Goal: Task Accomplishment & Management: Complete application form

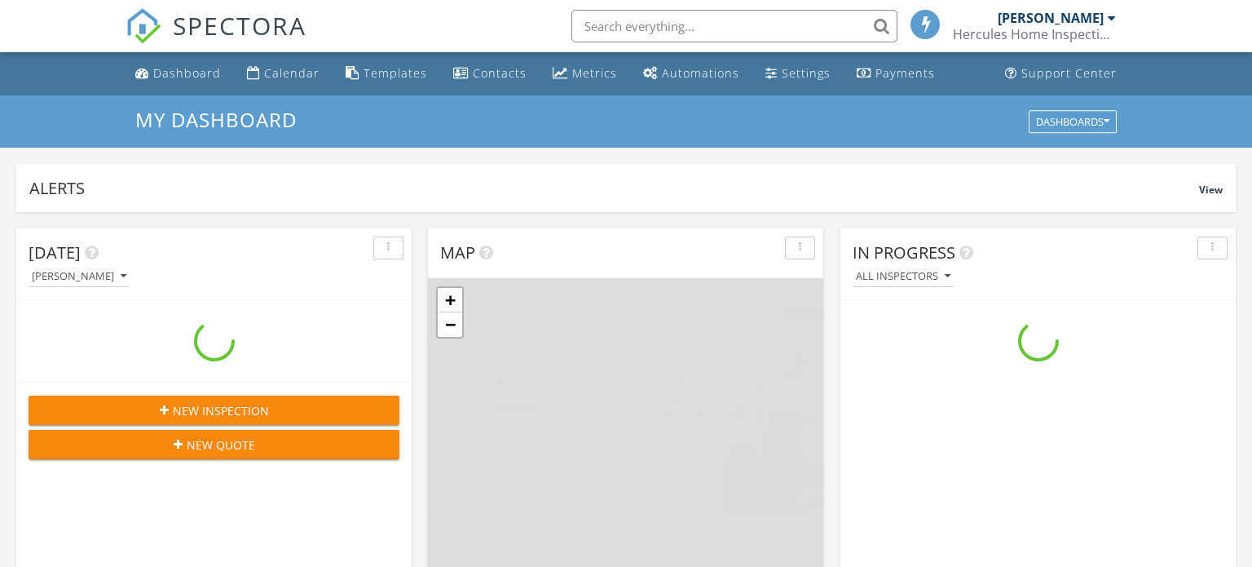
scroll to position [1484, 1253]
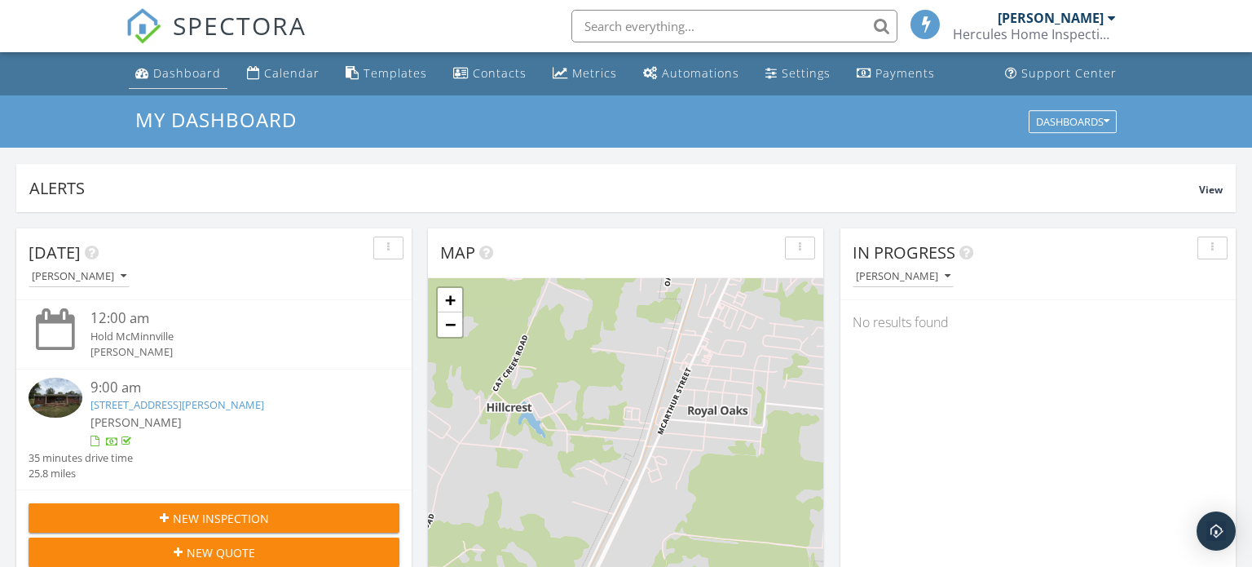
click at [201, 86] on link "Dashboard" at bounding box center [178, 74] width 99 height 30
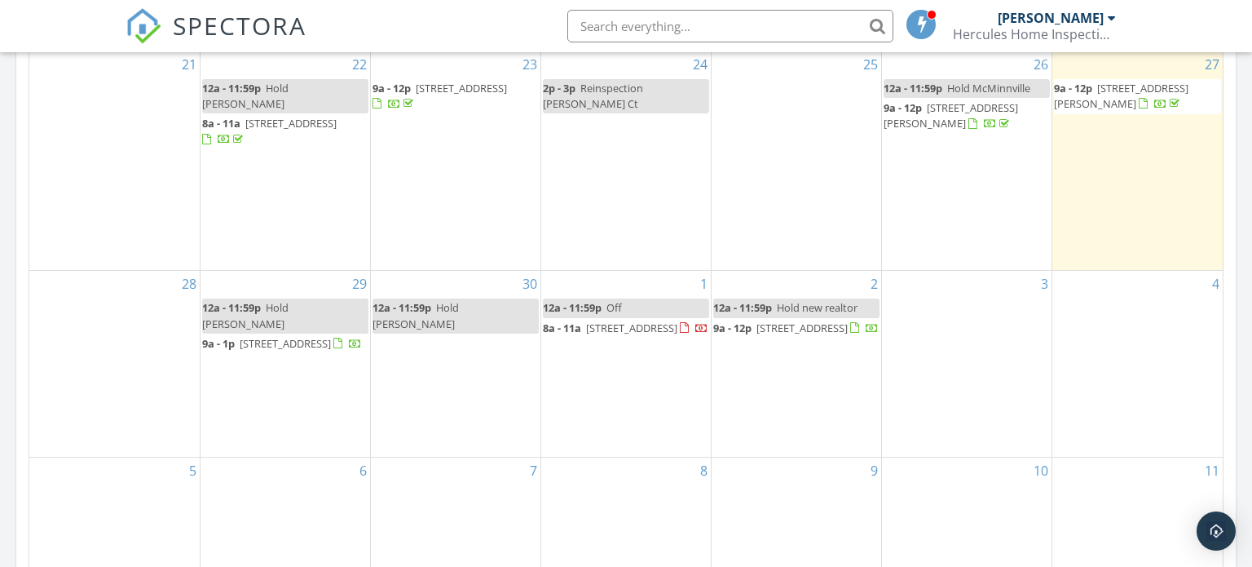
scroll to position [806, 0]
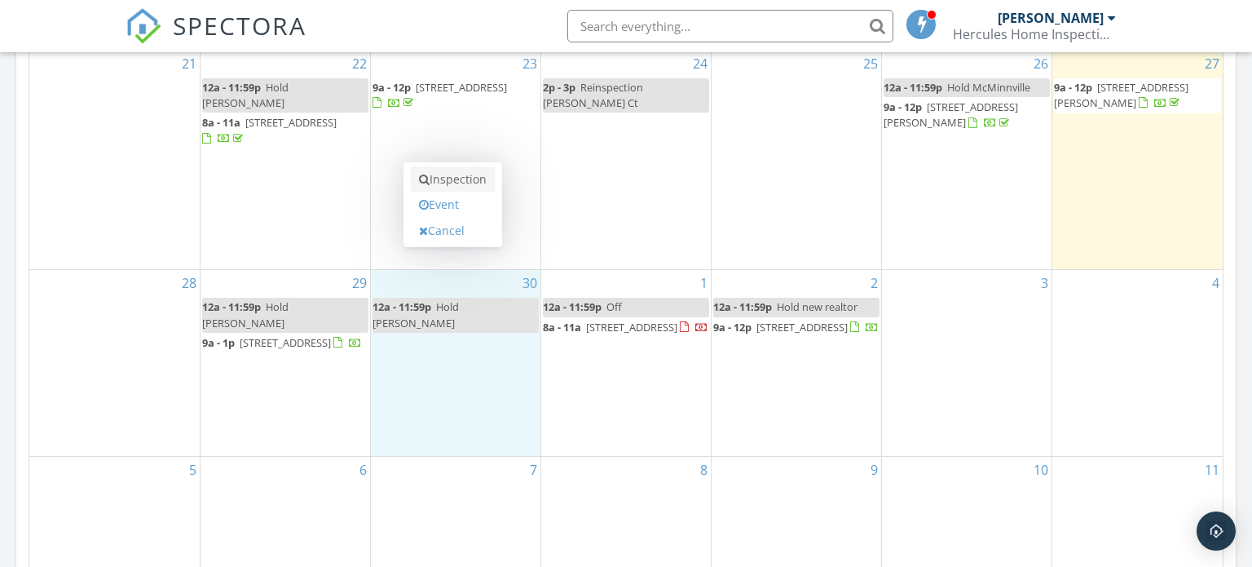
click at [470, 181] on link "Inspection" at bounding box center [453, 179] width 84 height 26
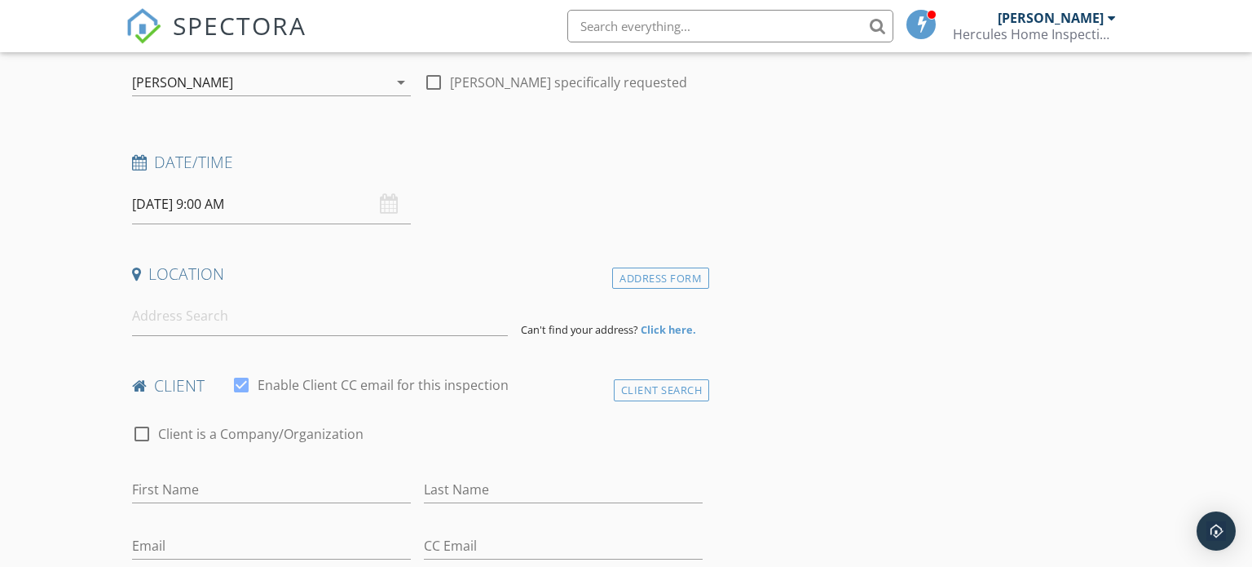
scroll to position [169, 0]
click at [289, 320] on input at bounding box center [320, 313] width 377 height 40
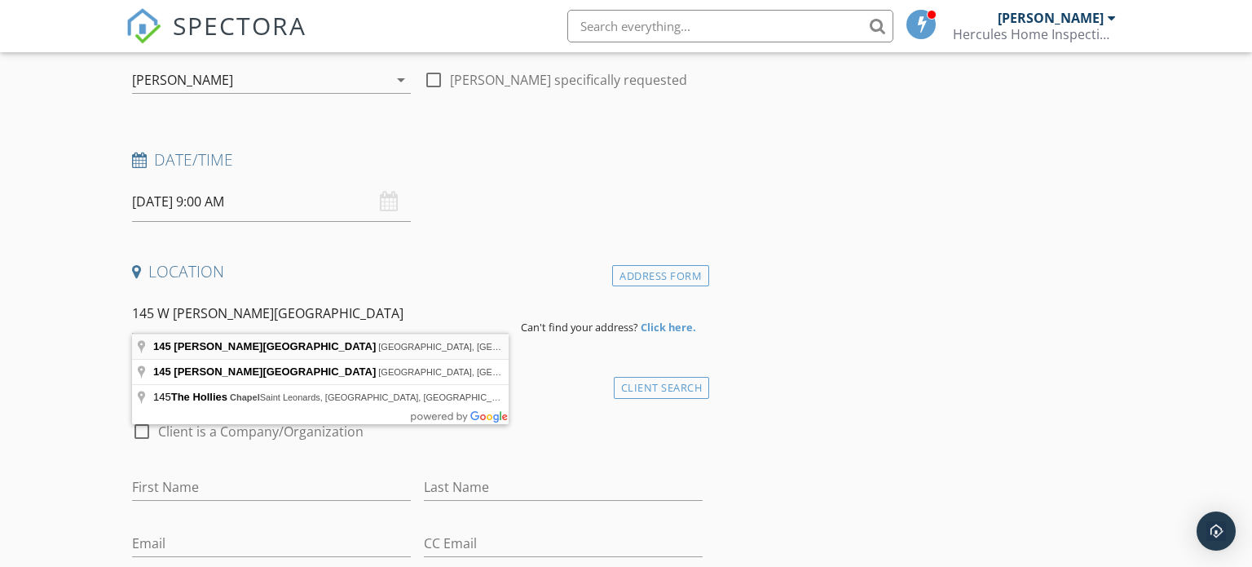
type input "[STREET_ADDRESS][PERSON_NAME]"
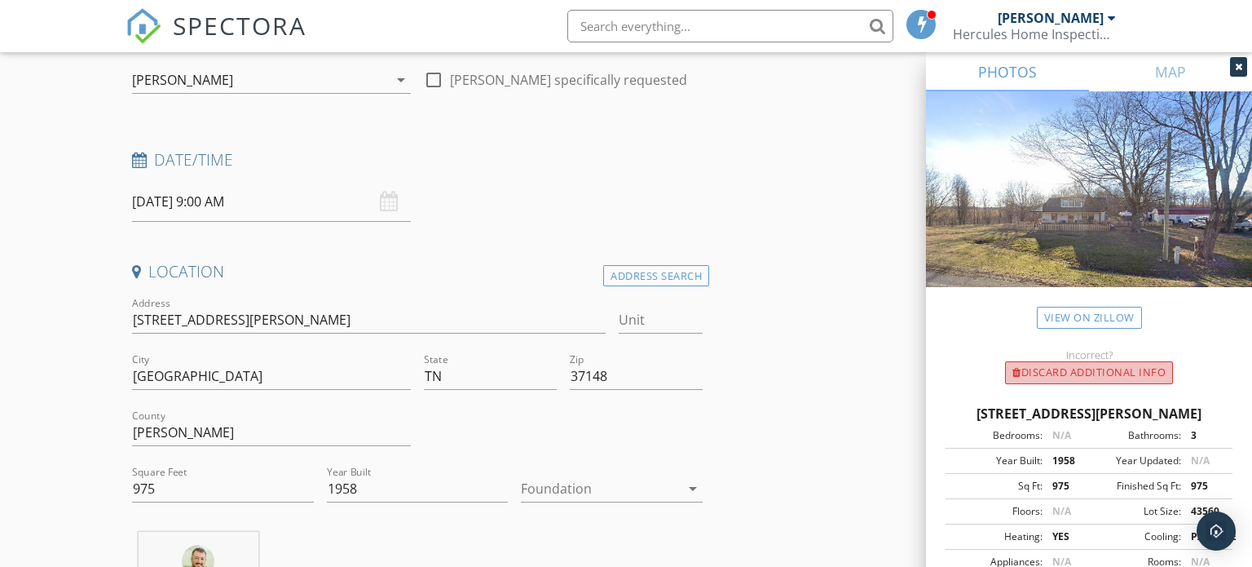
click at [1069, 372] on div "Discard Additional info" at bounding box center [1089, 372] width 168 height 23
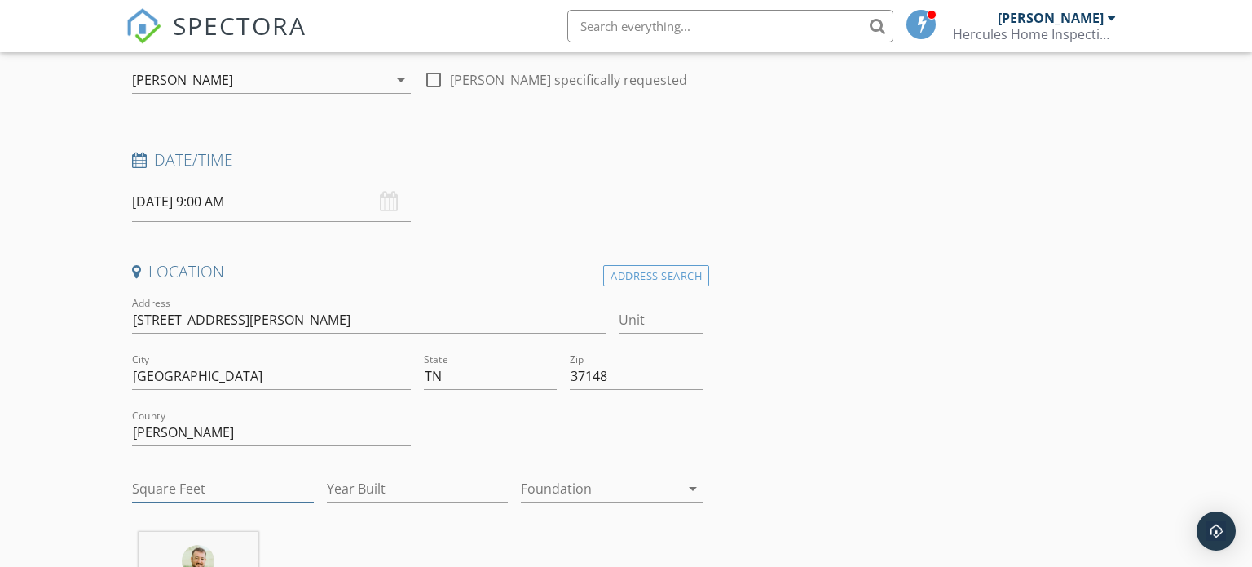
click at [212, 488] on input "Square Feet" at bounding box center [223, 488] width 182 height 27
type input "1558"
click at [408, 483] on input "Year Built" at bounding box center [418, 488] width 182 height 27
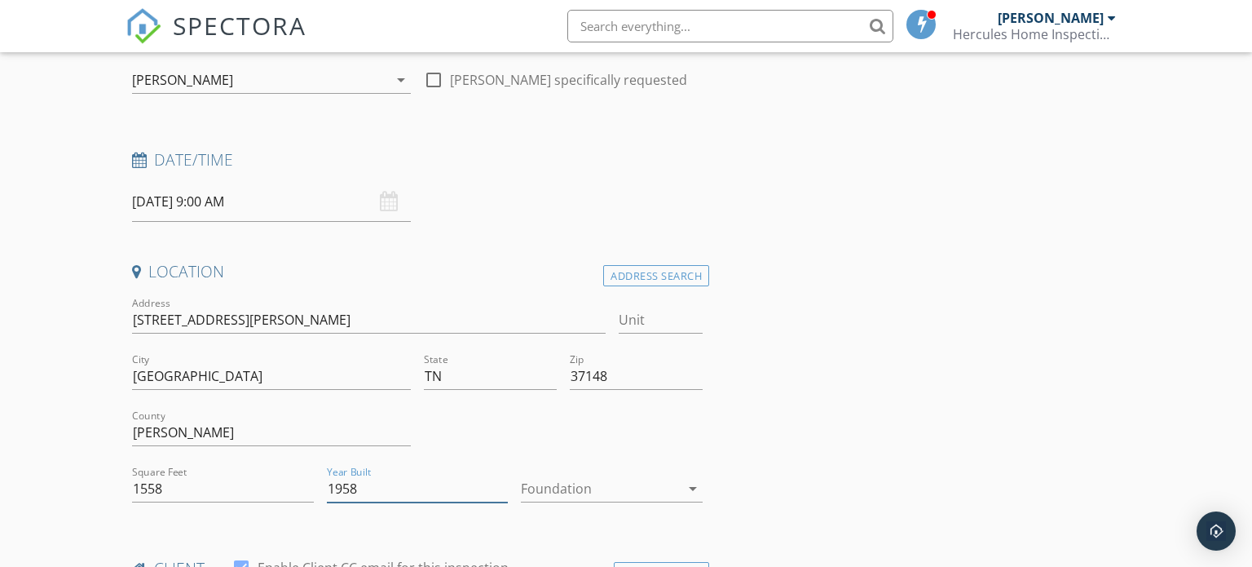
type input "1958"
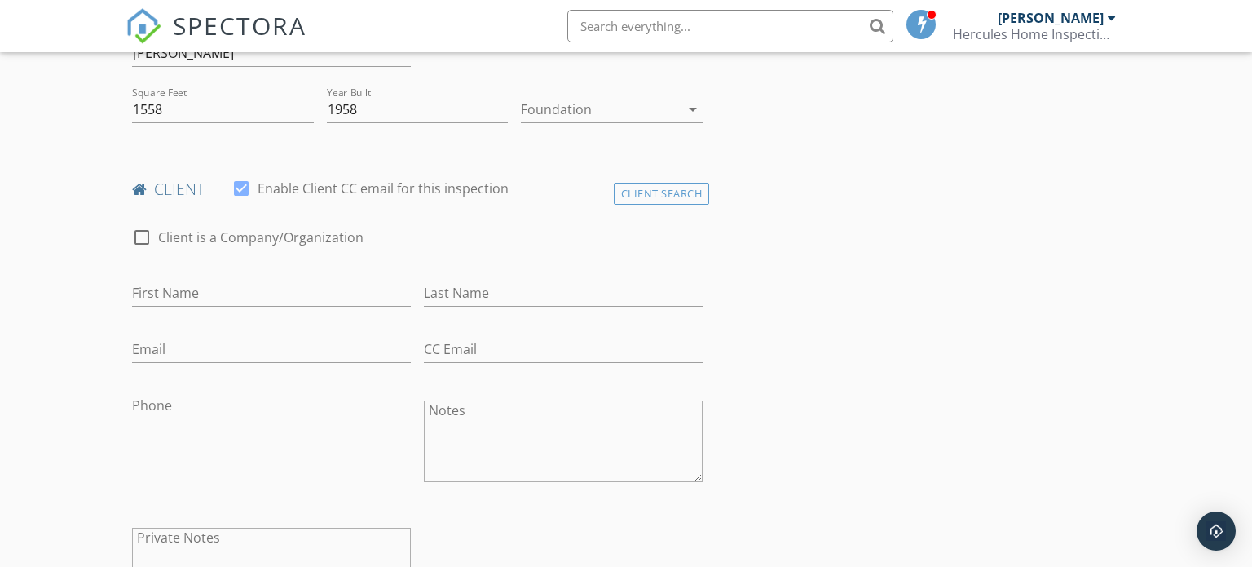
scroll to position [549, 0]
click at [352, 293] on input "First Name" at bounding box center [271, 291] width 279 height 27
type input "Meredith"
type input "Coomer"
click at [288, 343] on input "Email" at bounding box center [271, 347] width 279 height 27
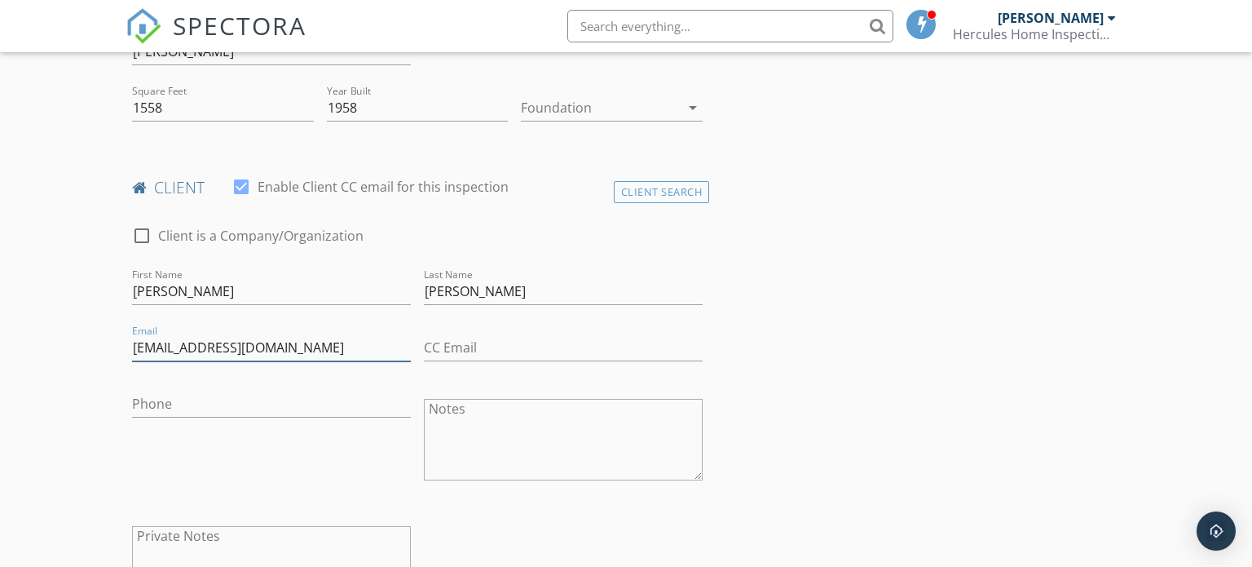
type input "meredithlcoomer@gmail.com"
type input "615-476-2176"
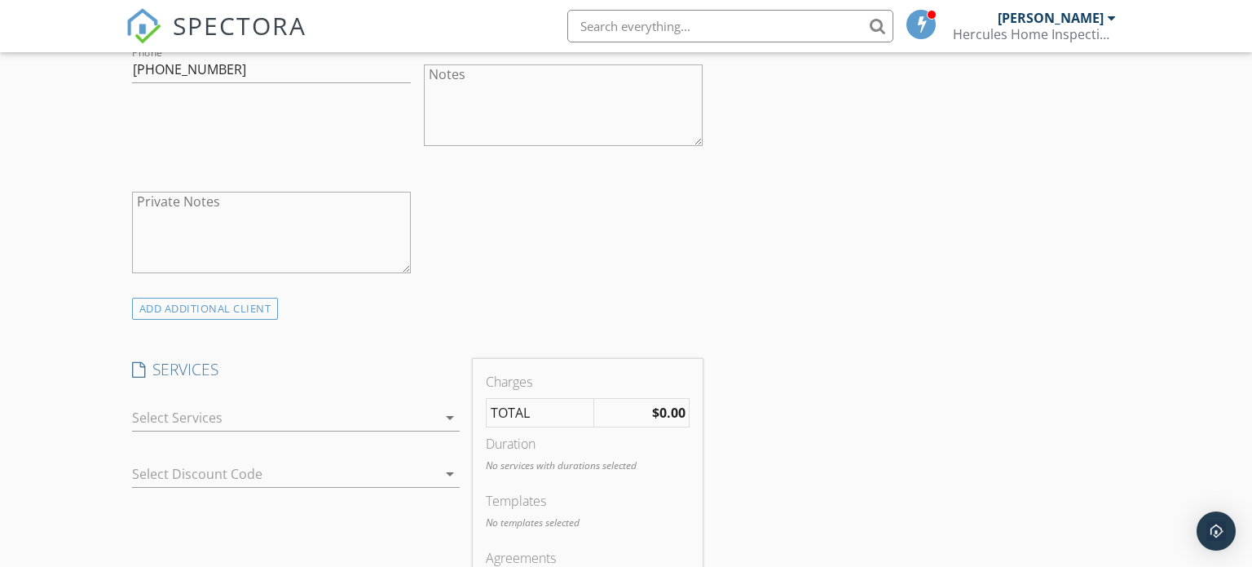
scroll to position [889, 0]
click at [430, 417] on div at bounding box center [284, 412] width 305 height 26
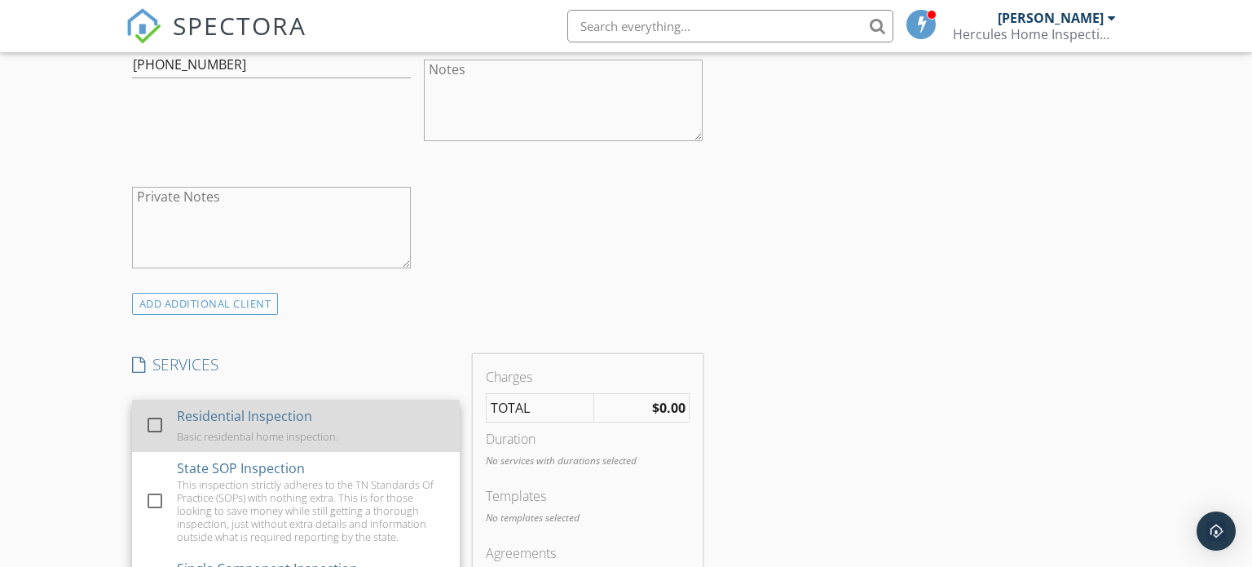
click at [154, 421] on div at bounding box center [155, 425] width 28 height 28
checkbox input "true"
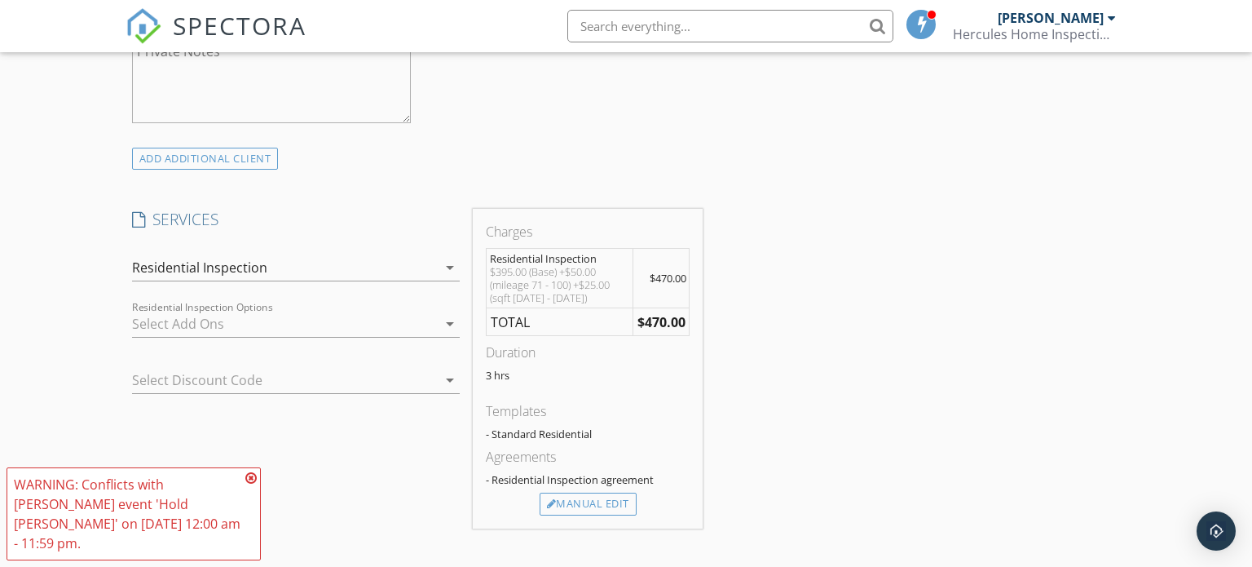
scroll to position [1043, 0]
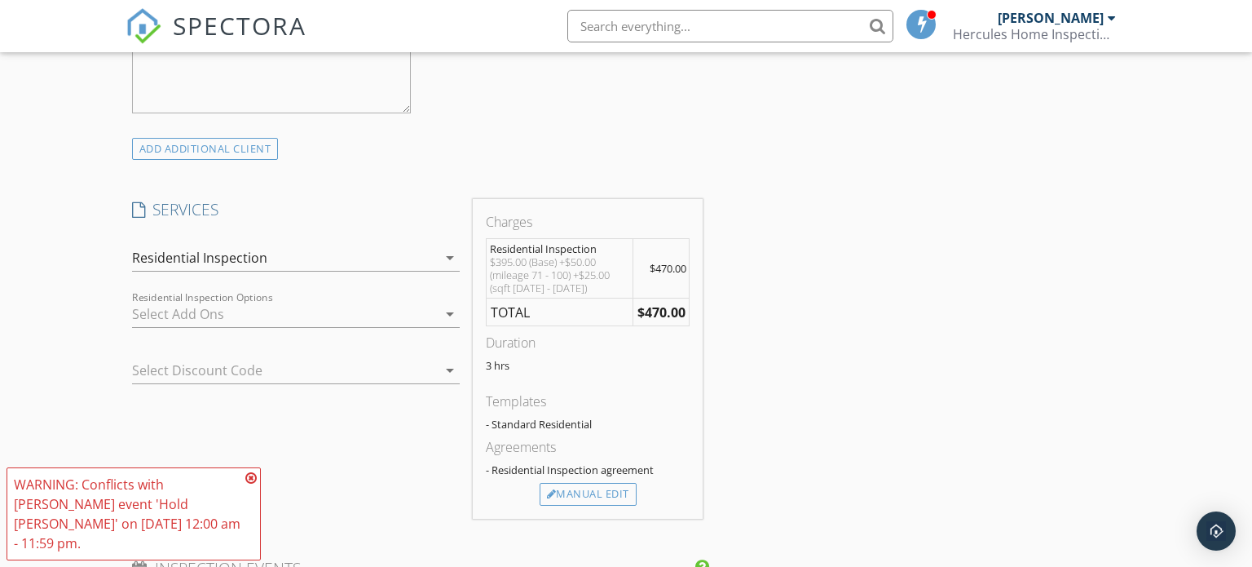
click at [251, 484] on icon at bounding box center [250, 477] width 11 height 13
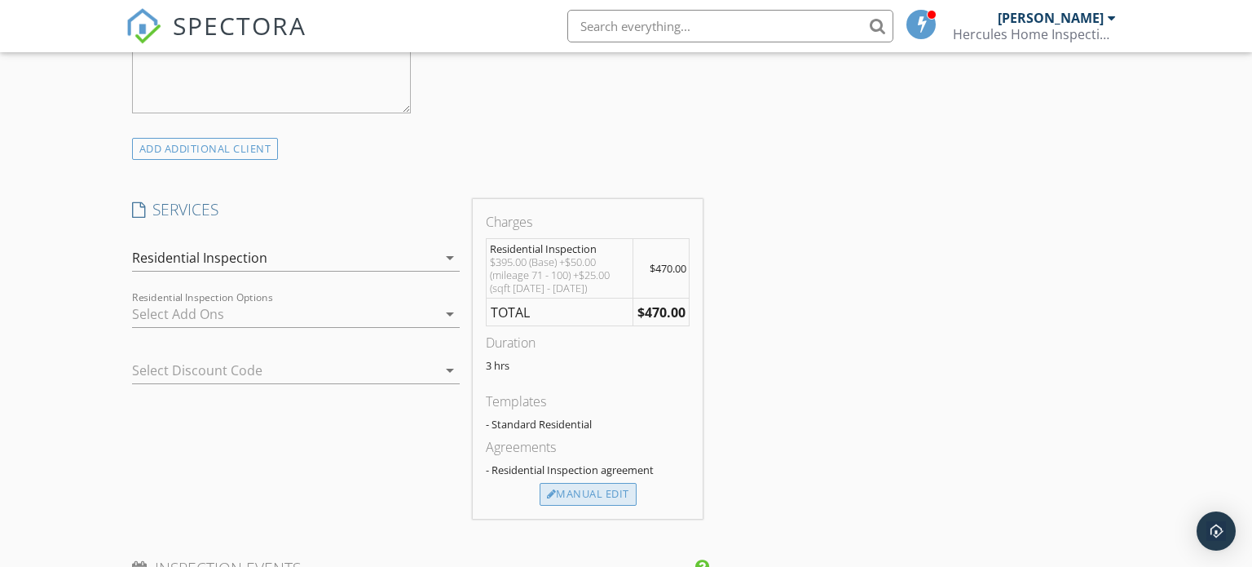
click at [594, 493] on div "Manual Edit" at bounding box center [588, 494] width 97 height 23
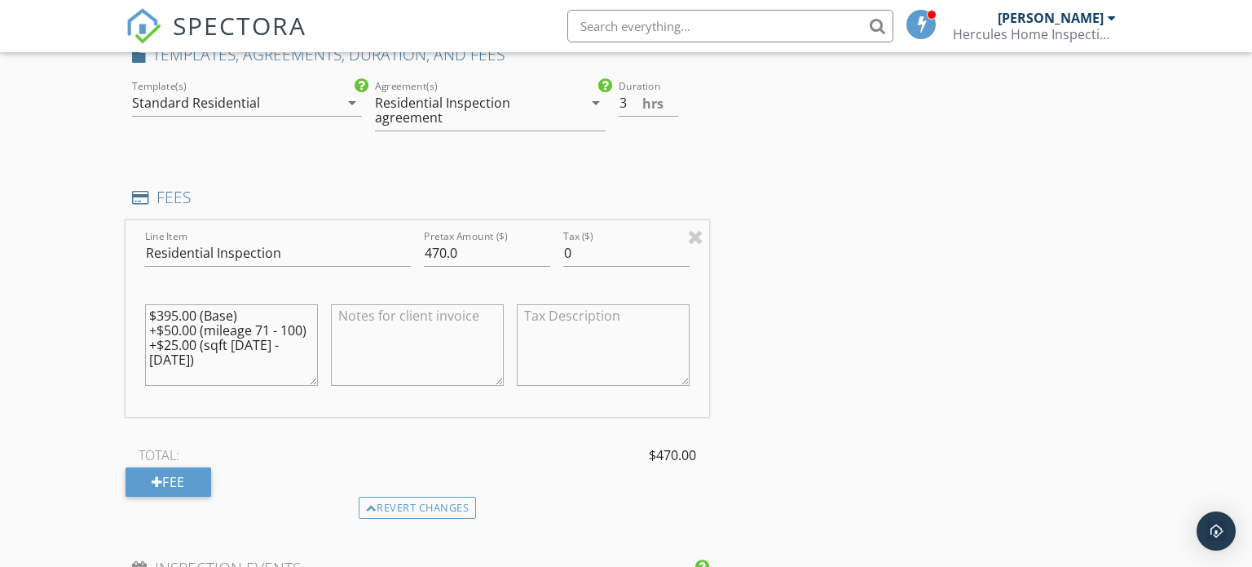
scroll to position [1195, 0]
click at [312, 326] on textarea "$395.00 (Base) +$50.00 (mileage 71 - 100) +$25.00 (sqft 1500 - 2000)" at bounding box center [231, 348] width 173 height 82
type textarea "$395.00 (Base) +$25.00 (sqft 1500 - 2000)"
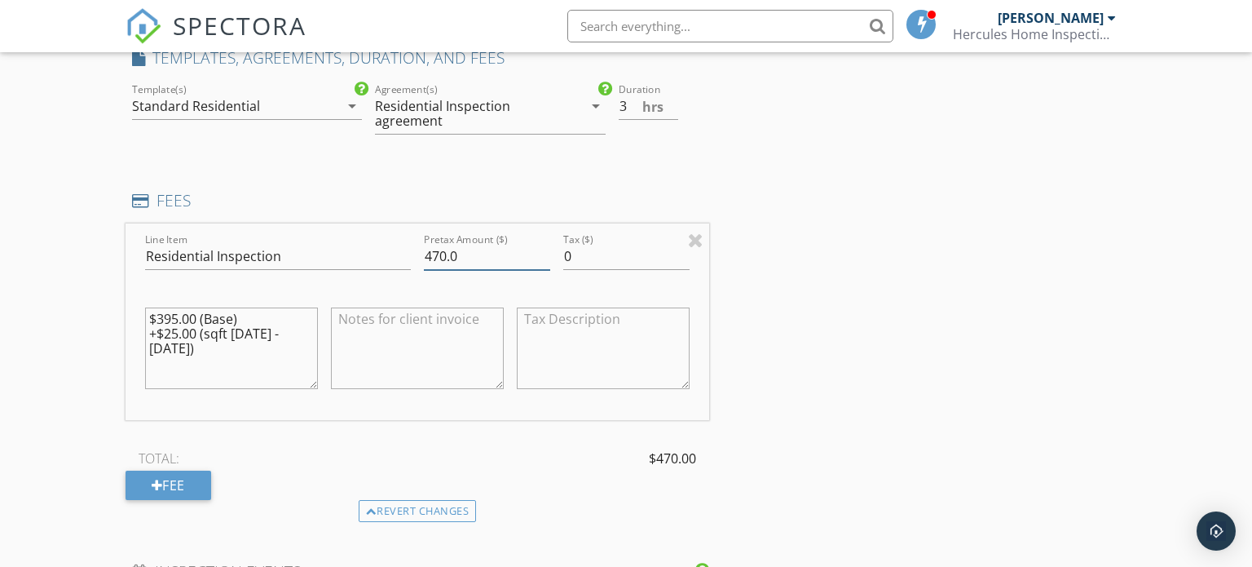
click at [441, 258] on input "470.0" at bounding box center [487, 256] width 126 height 27
type input "420.0"
click at [81, 393] on div "New Inspection Click here to use the New Order Form INSPECTOR(S) check_box Lee …" at bounding box center [626, 389] width 1252 height 2978
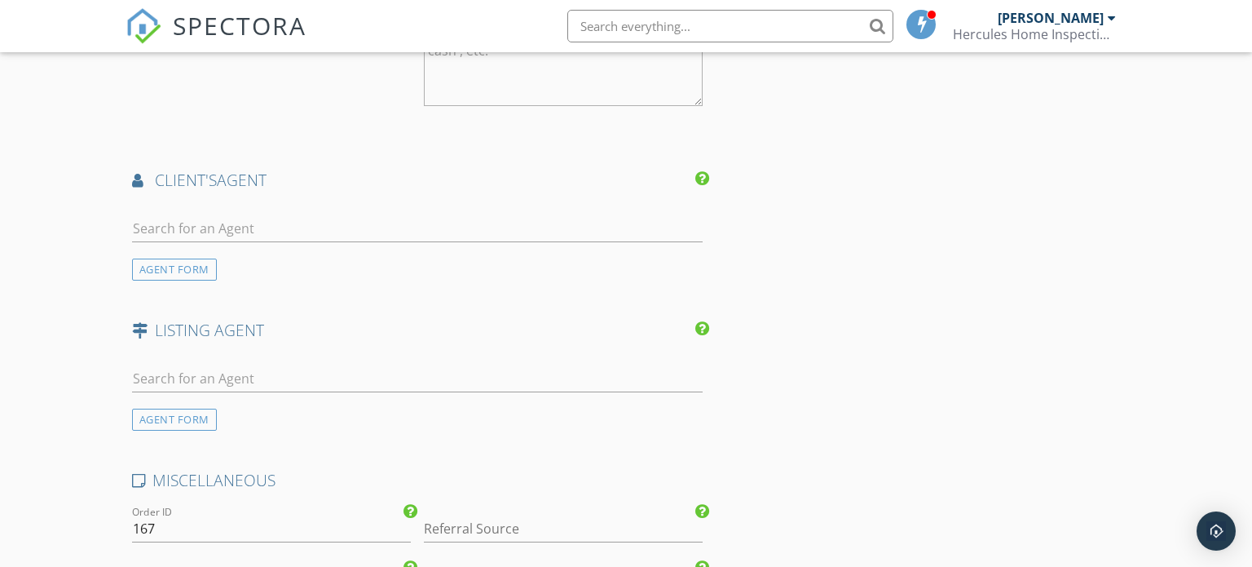
scroll to position [1907, 0]
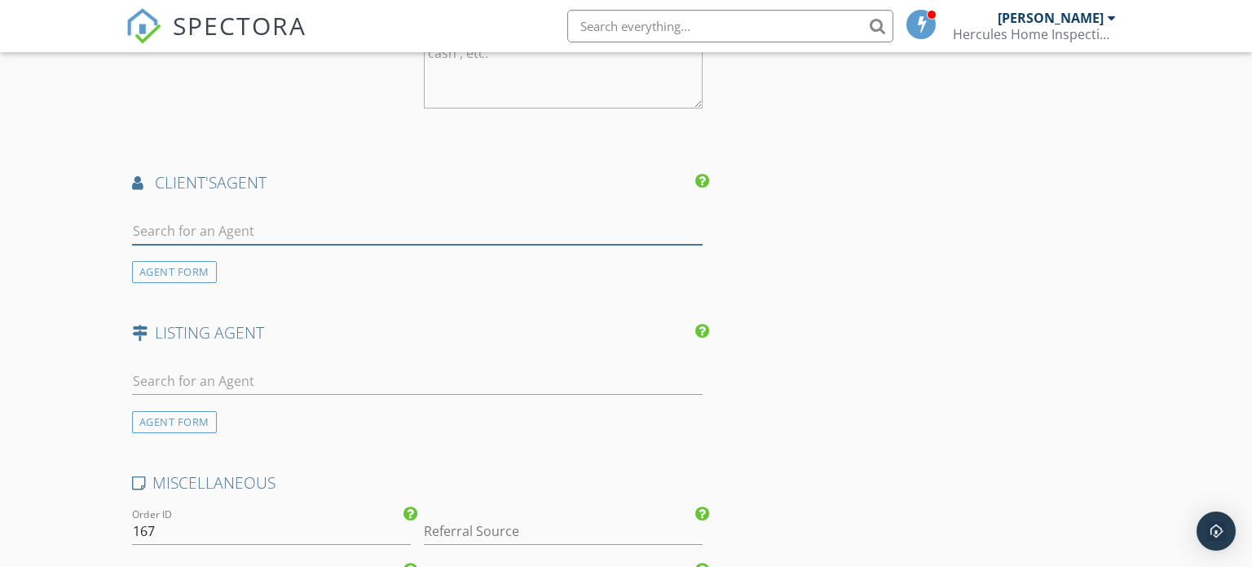
click at [207, 225] on input "text" at bounding box center [417, 231] width 571 height 27
type input "alex"
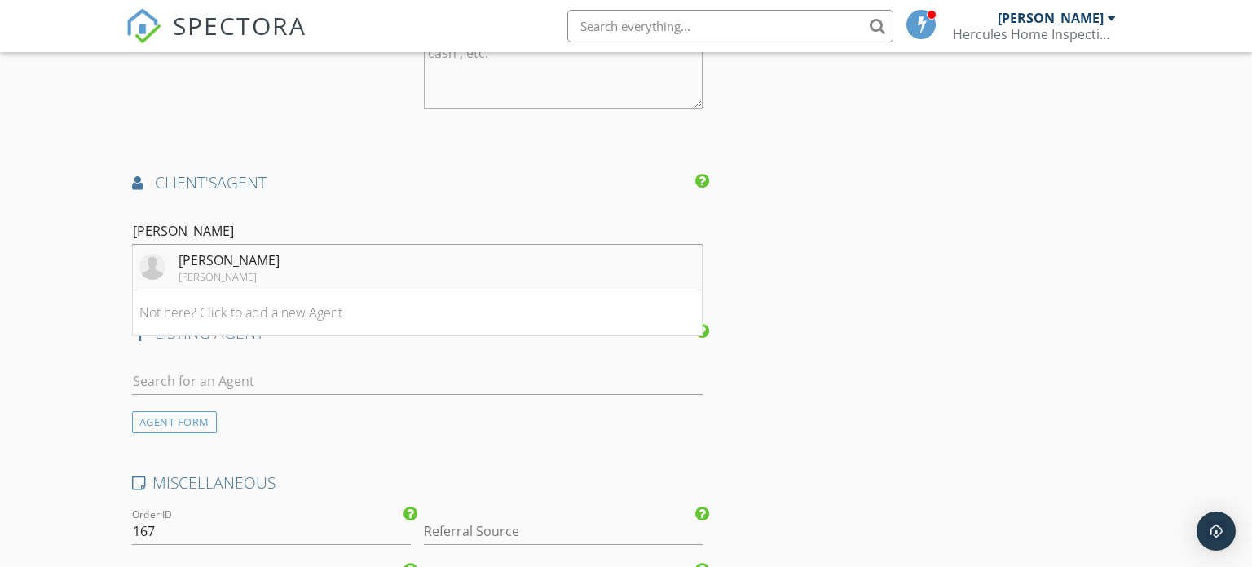
click at [284, 267] on li "Alex Watts Keller Williams" at bounding box center [418, 268] width 570 height 46
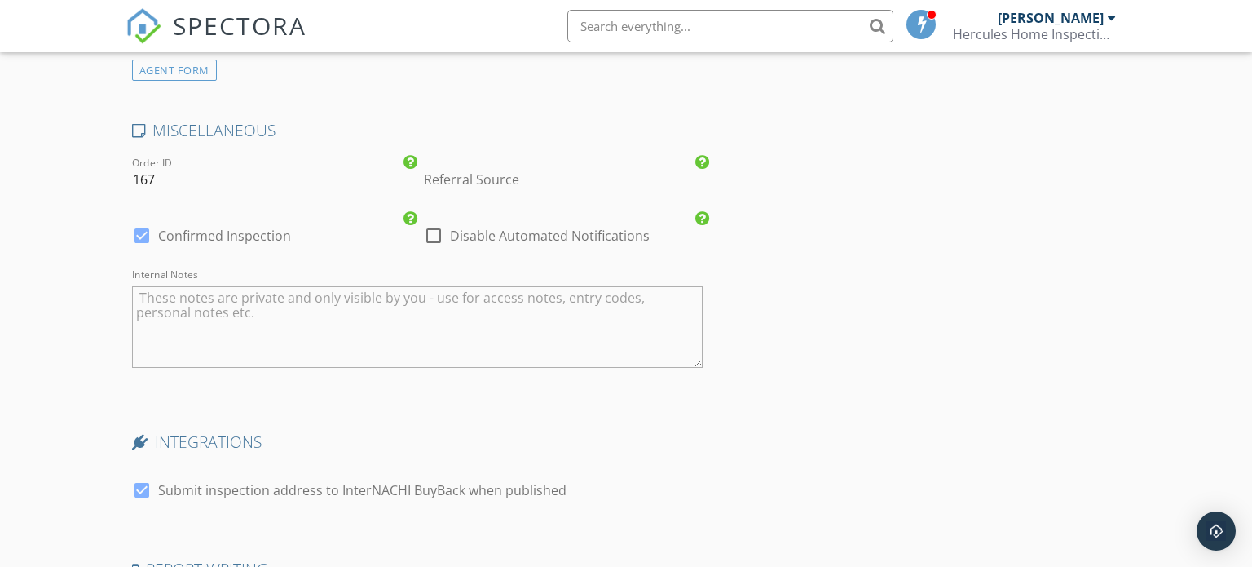
scroll to position [2623, 0]
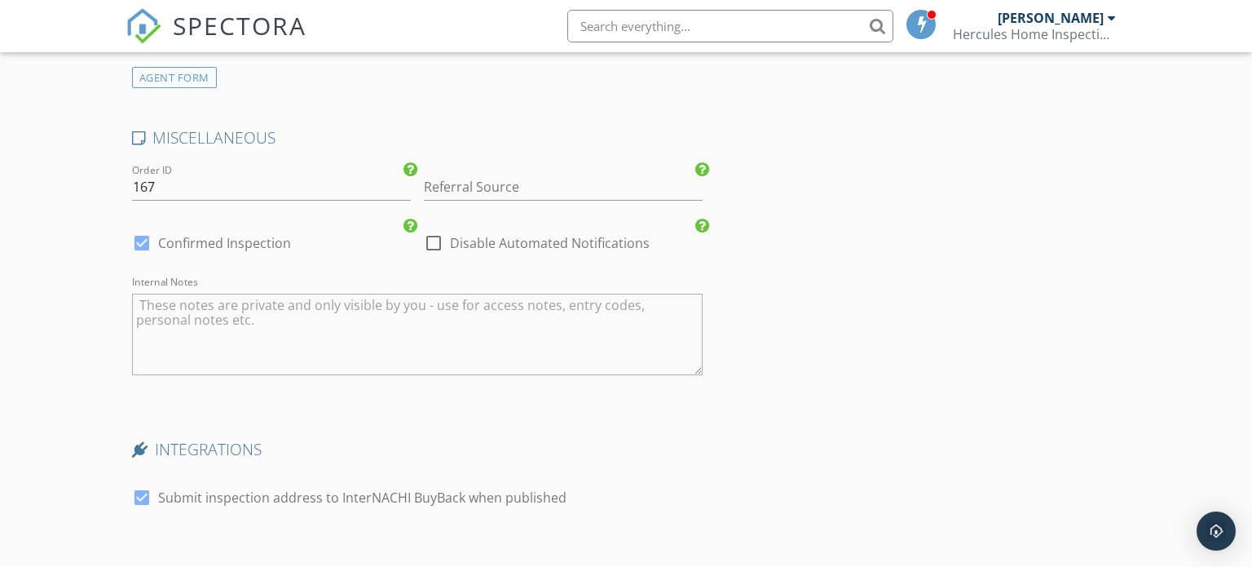
click at [561, 332] on textarea "Internal Notes" at bounding box center [417, 334] width 571 height 82
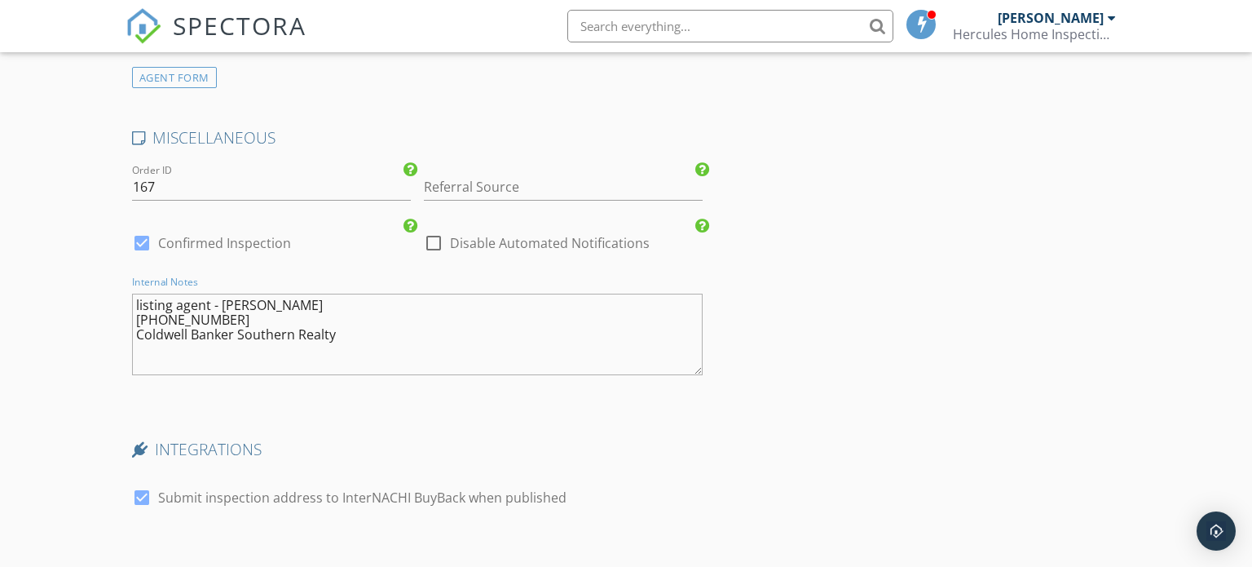
type textarea "listing agent - Cindi Malone 615-491-3842 Coldwell Banker Southern Realty"
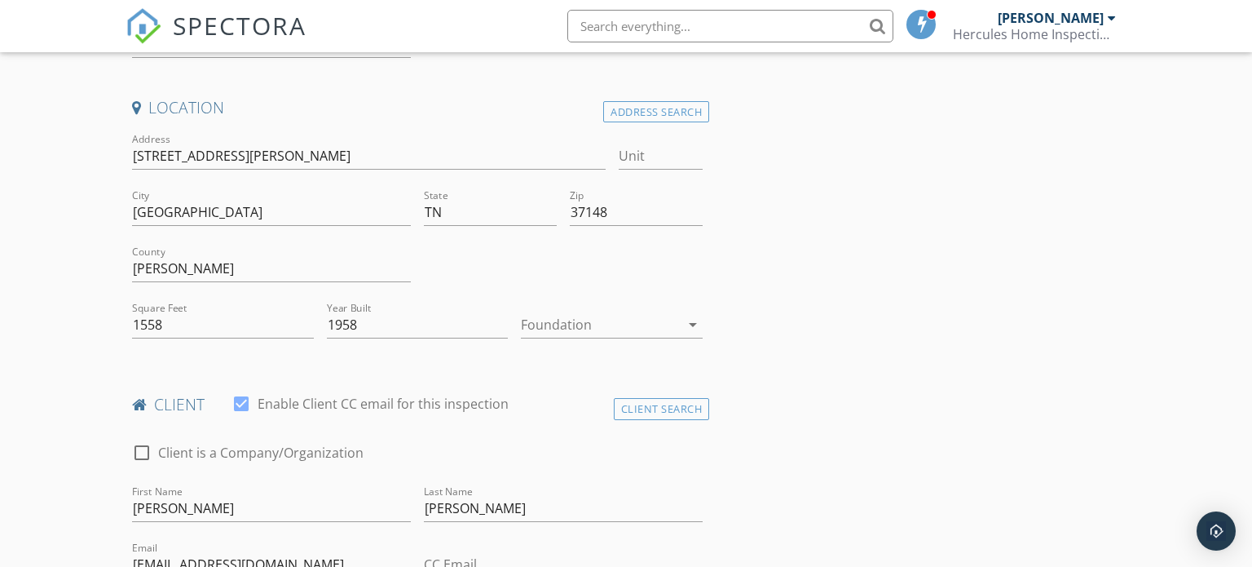
scroll to position [336, 0]
click at [166, 148] on input "145 Hollis Chapel Rd" at bounding box center [369, 152] width 474 height 27
click at [160, 151] on input "145 Hollis Chapel Rd" at bounding box center [369, 152] width 474 height 27
type input "145 W Hollis Chapel Rd"
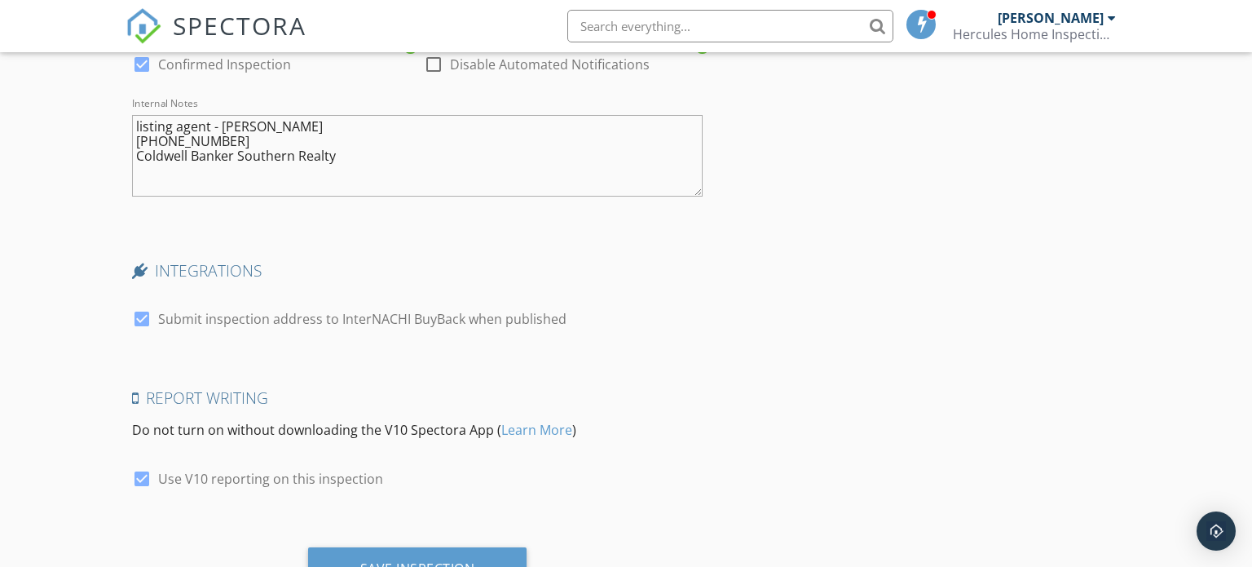
scroll to position [2873, 0]
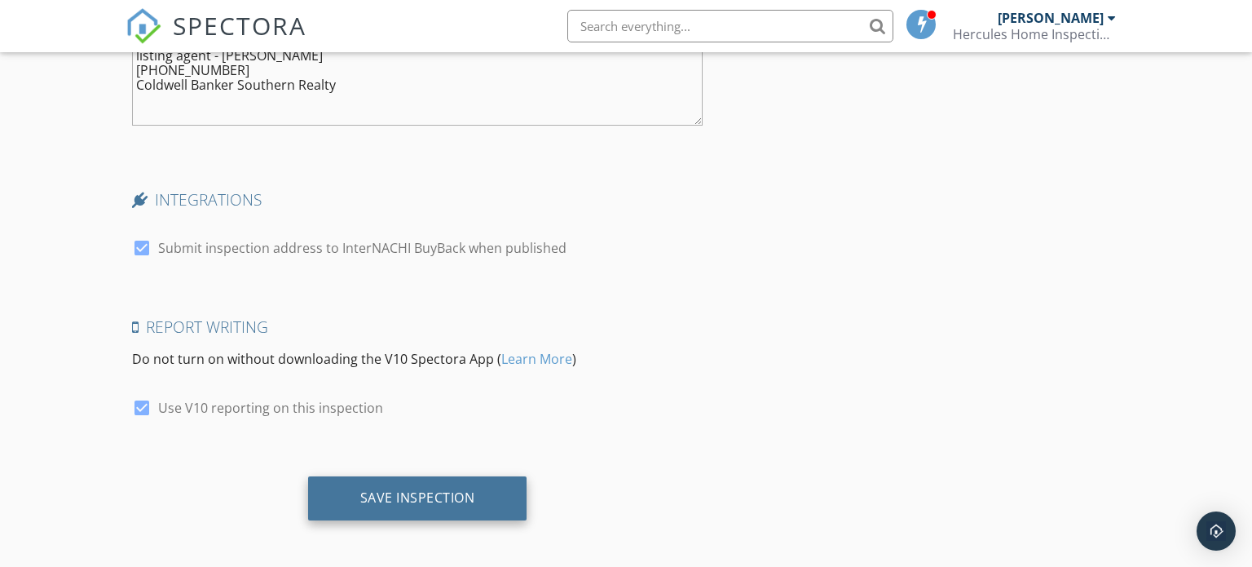
click at [456, 494] on div "Save Inspection" at bounding box center [417, 497] width 115 height 16
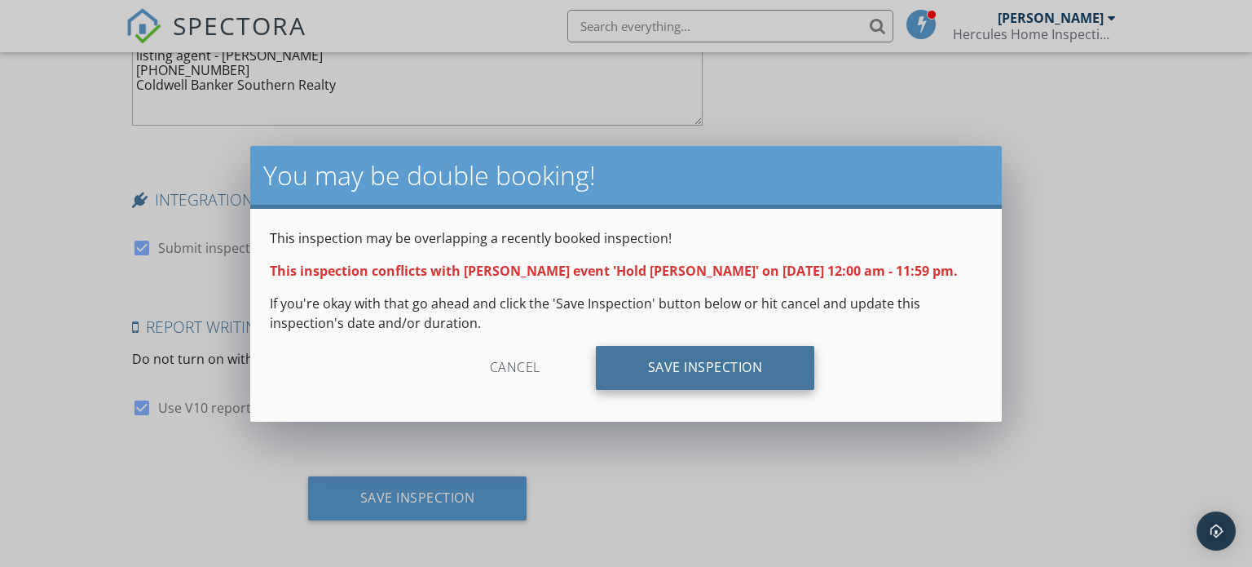
click at [754, 373] on div "Save Inspection" at bounding box center [705, 368] width 219 height 44
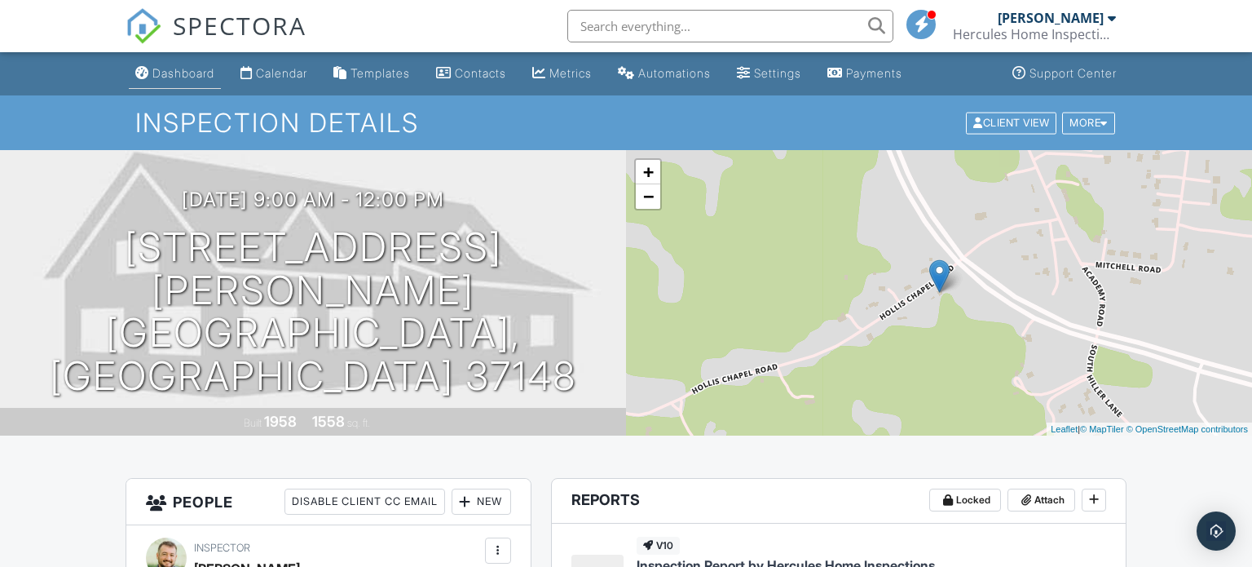
click at [176, 79] on div "Dashboard" at bounding box center [183, 73] width 62 height 14
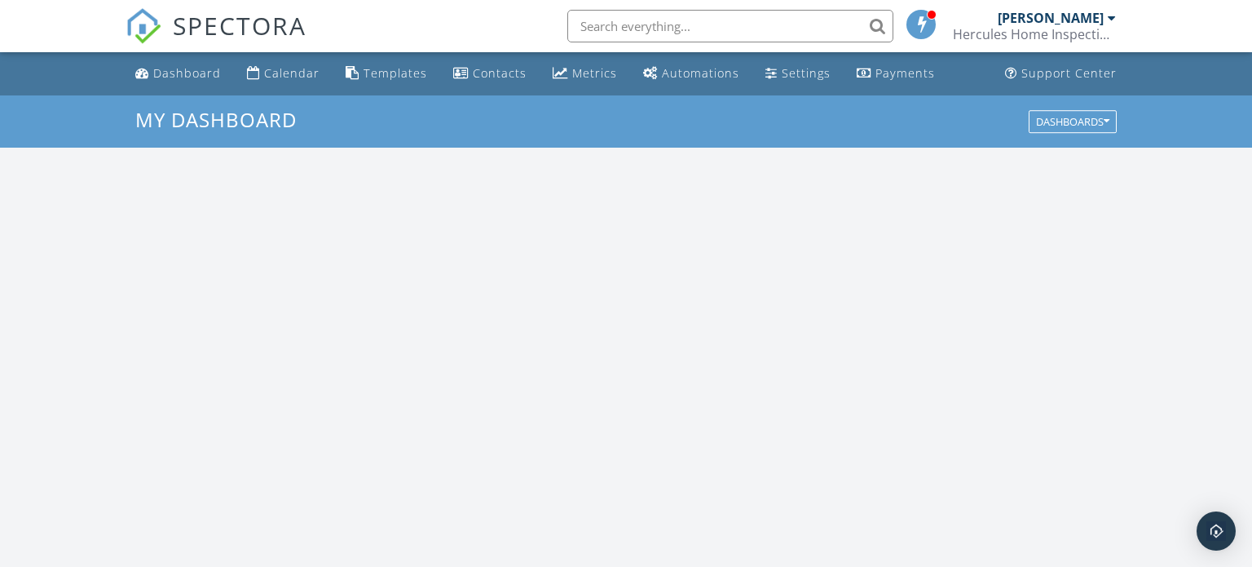
scroll to position [1484, 1253]
